Goal: Check status: Check status

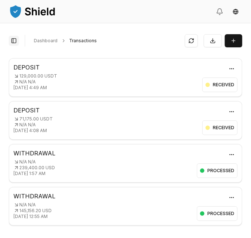
click at [12, 39] on button "Toggle Sidebar" at bounding box center [14, 41] width 10 height 10
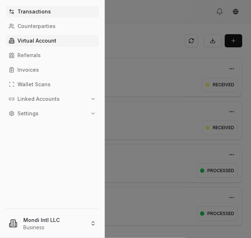
click at [31, 41] on p "Virtual Account" at bounding box center [36, 40] width 39 height 5
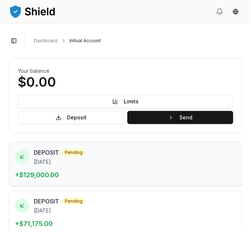
click at [186, 148] on div "DEPOSIT pending" at bounding box center [135, 152] width 202 height 9
